Goal: Book appointment/travel/reservation

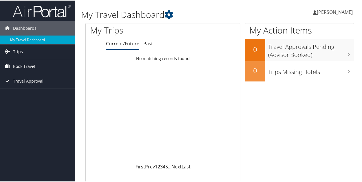
click at [21, 63] on span "Book Travel" at bounding box center [24, 66] width 22 height 14
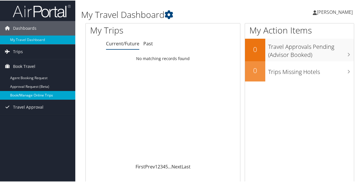
click at [28, 94] on link "Book/Manage Online Trips" at bounding box center [37, 95] width 75 height 9
